Goal: Task Accomplishment & Management: Use online tool/utility

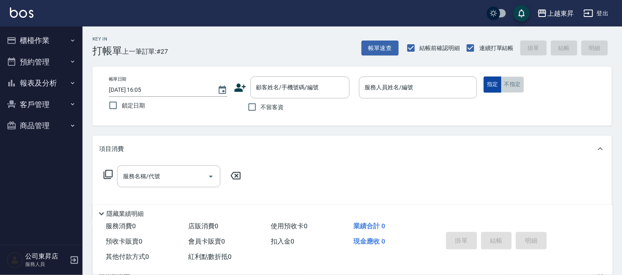
drag, startPoint x: 515, startPoint y: 85, endPoint x: 490, endPoint y: 83, distance: 24.8
click at [515, 85] on button "不指定" at bounding box center [512, 84] width 23 height 16
click at [259, 109] on input "不留客資" at bounding box center [252, 106] width 17 height 17
checkbox input "true"
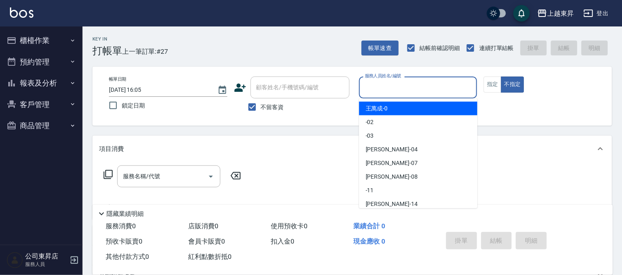
click at [379, 87] on input "服務人員姓名/編號" at bounding box center [418, 87] width 111 height 14
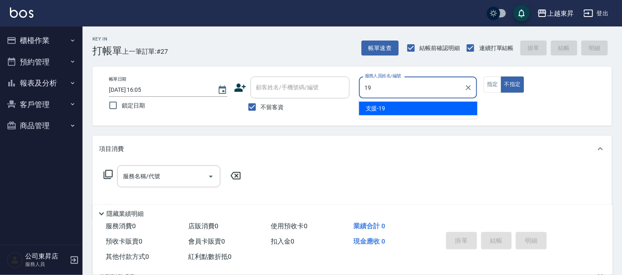
type input "支援-19"
type button "false"
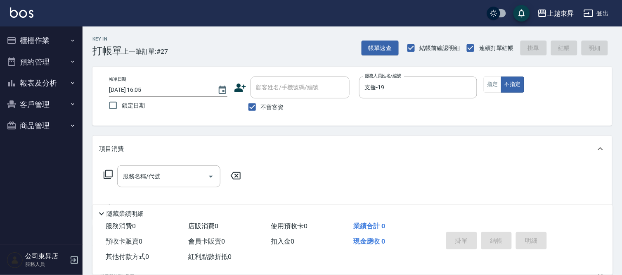
click at [101, 176] on div "服務名稱/代號 服務名稱/代號" at bounding box center [172, 176] width 147 height 22
click at [112, 171] on icon at bounding box center [108, 174] width 10 height 10
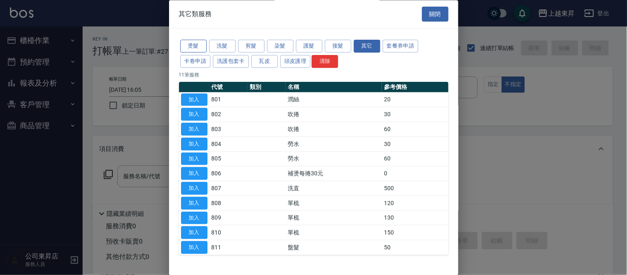
click at [196, 44] on button "燙髮" at bounding box center [193, 46] width 26 height 13
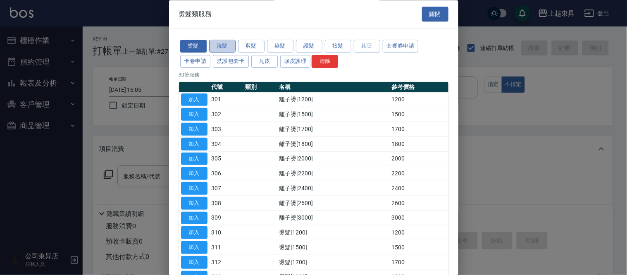
click at [227, 47] on button "洗髮" at bounding box center [222, 46] width 26 height 13
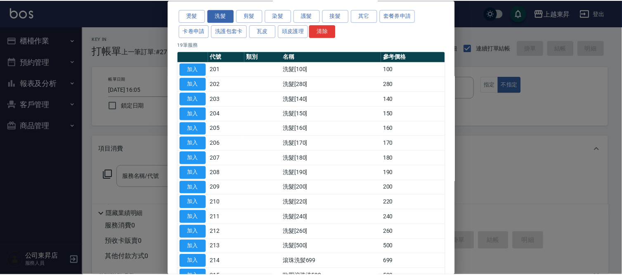
scroll to position [144, 0]
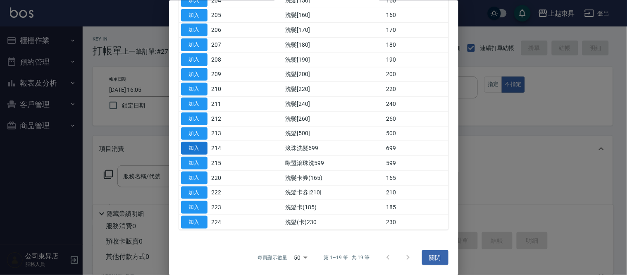
click at [193, 147] on button "加入" at bounding box center [194, 148] width 26 height 13
type input "滾珠洗髪699(214)"
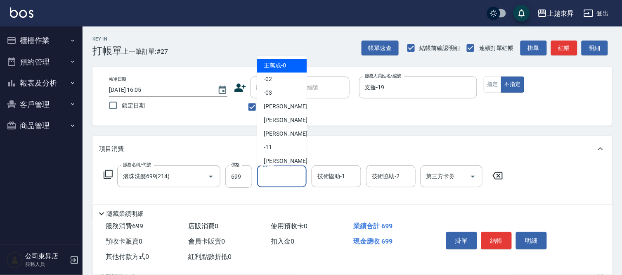
click at [294, 180] on input "洗-1" at bounding box center [282, 176] width 42 height 14
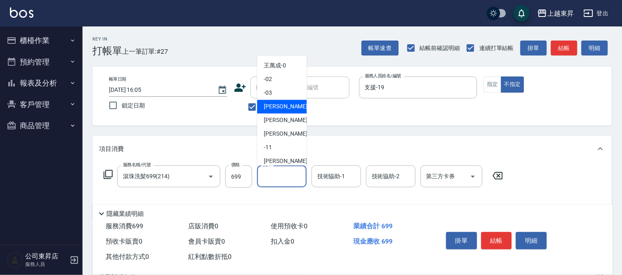
click at [291, 107] on div "[PERSON_NAME]04" at bounding box center [282, 107] width 50 height 14
type input "[PERSON_NAME]04"
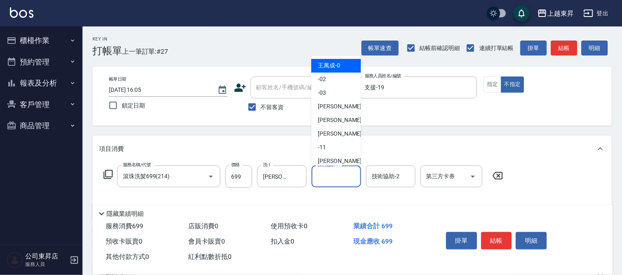
click at [328, 176] on input "技術協助-1" at bounding box center [337, 176] width 42 height 14
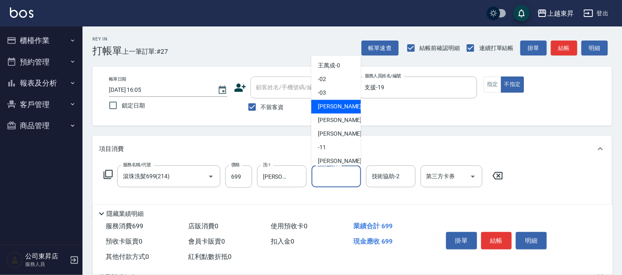
click at [340, 108] on span "[PERSON_NAME]04" at bounding box center [344, 106] width 52 height 9
type input "[PERSON_NAME]04"
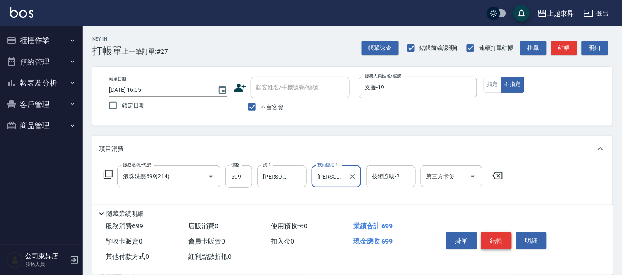
click at [493, 232] on button "結帳" at bounding box center [497, 240] width 31 height 17
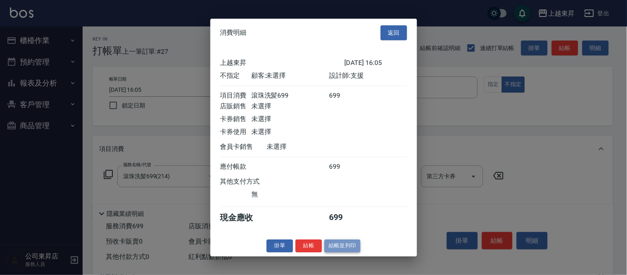
click at [347, 248] on button "結帳並列印" at bounding box center [342, 245] width 36 height 13
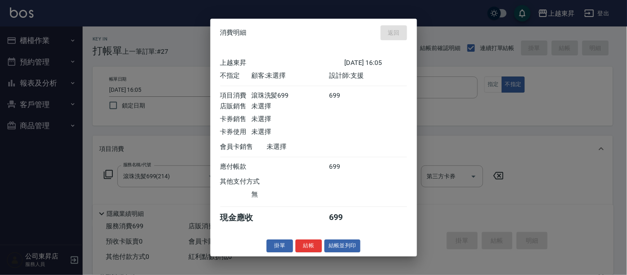
type input "[DATE] 18:12"
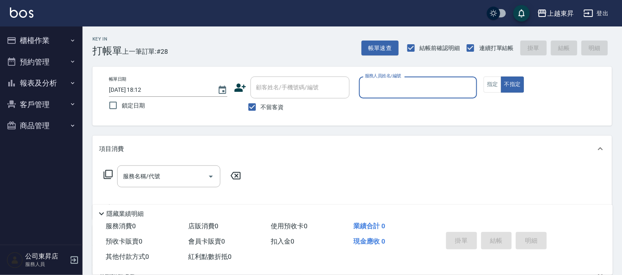
click at [468, 85] on input "服務人員姓名/編號" at bounding box center [418, 87] width 111 height 14
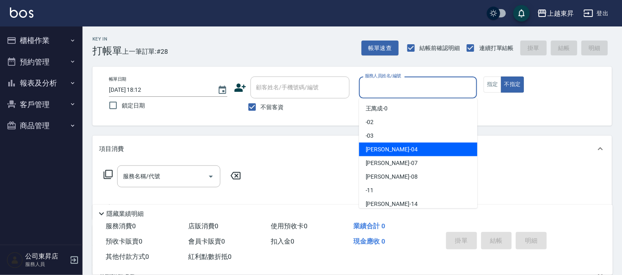
click at [400, 146] on div "[PERSON_NAME]04" at bounding box center [418, 149] width 119 height 14
type input "[PERSON_NAME]04"
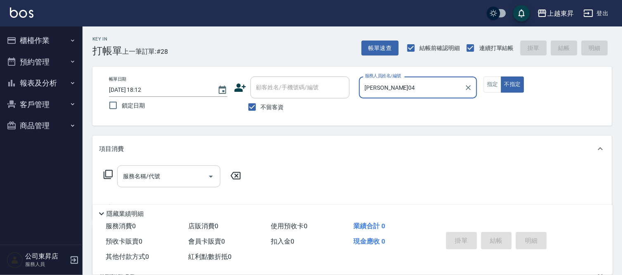
click at [183, 177] on input "服務名稱/代號" at bounding box center [162, 176] width 83 height 14
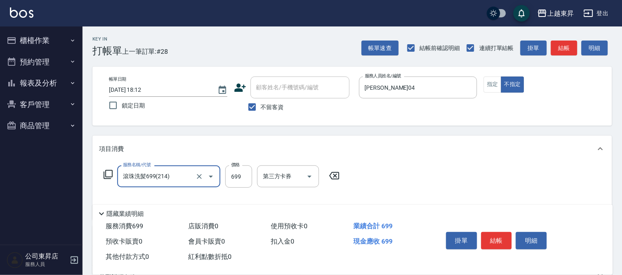
type input "滾珠洗髪699(214)"
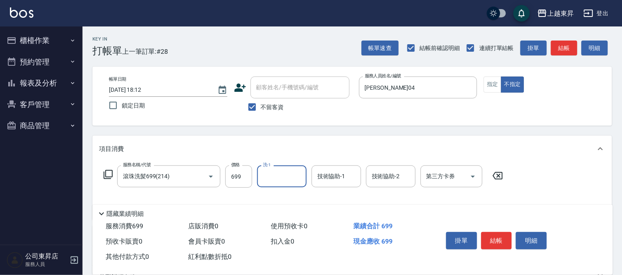
type input "0"
type input "[PERSON_NAME]-22"
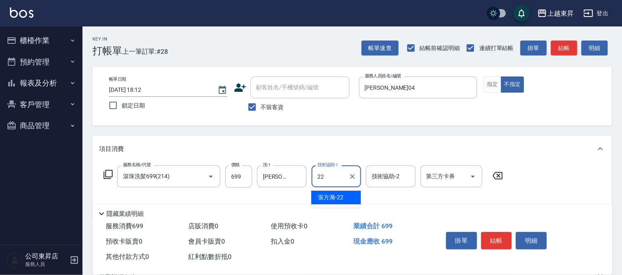
type input "[PERSON_NAME]-22"
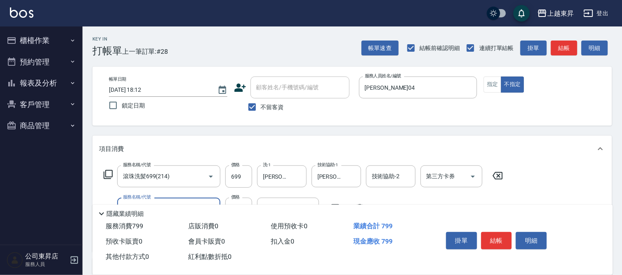
type input "煥彩.玻酸.晶膜.水療(619)"
type input "[PERSON_NAME]-22"
click at [500, 237] on button "結帳" at bounding box center [497, 240] width 31 height 17
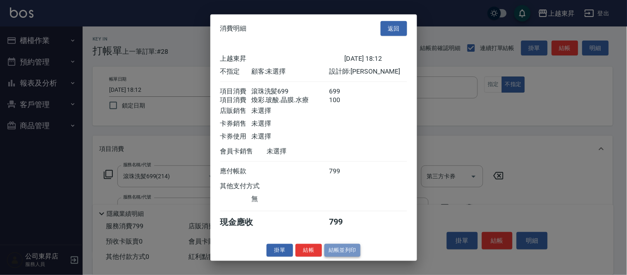
click at [336, 252] on button "結帳並列印" at bounding box center [342, 250] width 36 height 13
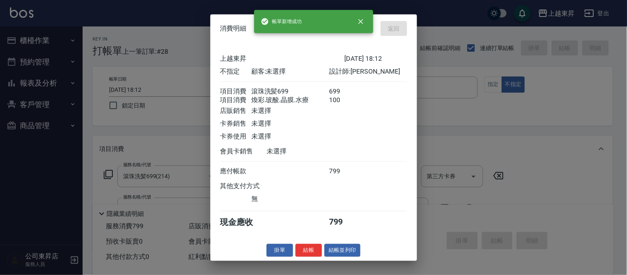
type input "[DATE] 18:17"
